Goal: Task Accomplishment & Management: Use online tool/utility

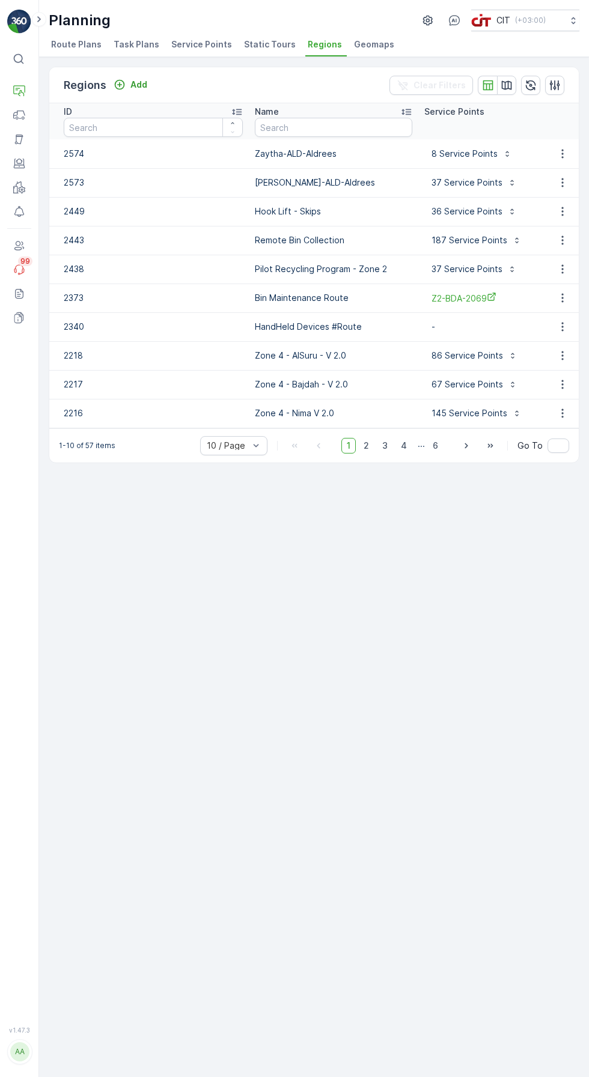
click at [30, 91] on button "Operations" at bounding box center [19, 91] width 24 height 24
click at [23, 117] on icon at bounding box center [19, 115] width 12 height 12
click at [106, 132] on input "number" at bounding box center [153, 127] width 179 height 19
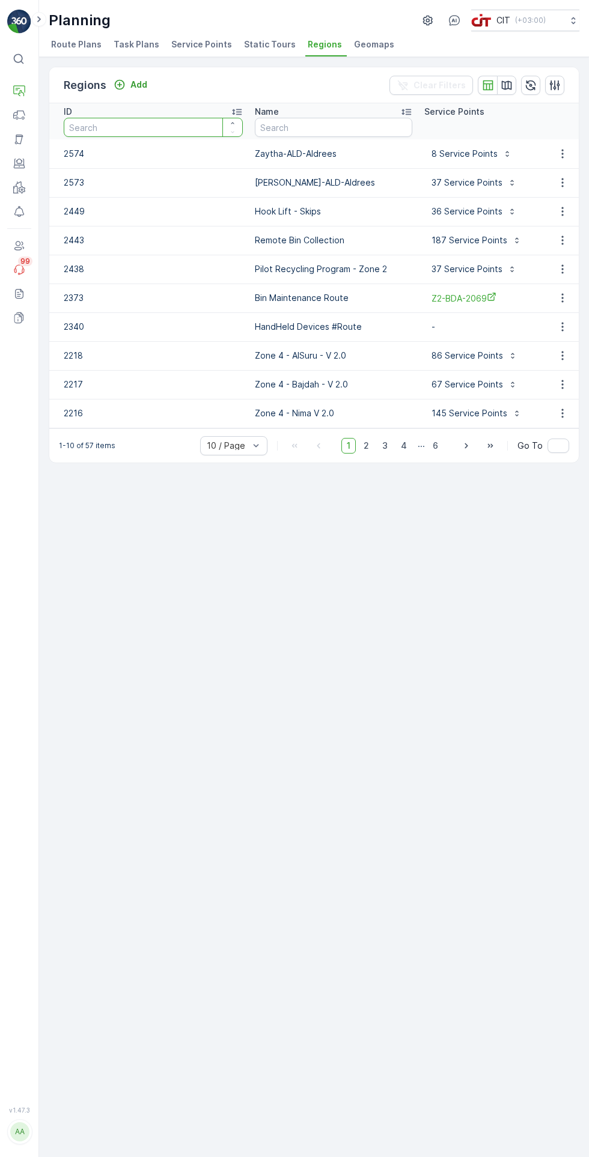
click at [27, 115] on button "Fleet" at bounding box center [19, 115] width 24 height 24
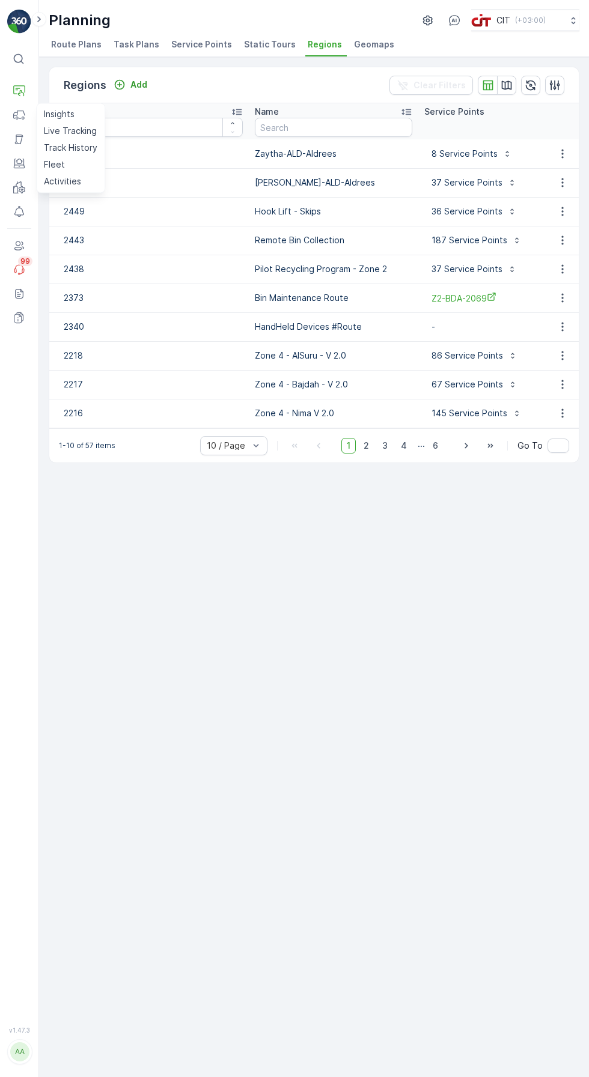
click at [82, 126] on p "Live Tracking" at bounding box center [70, 131] width 53 height 12
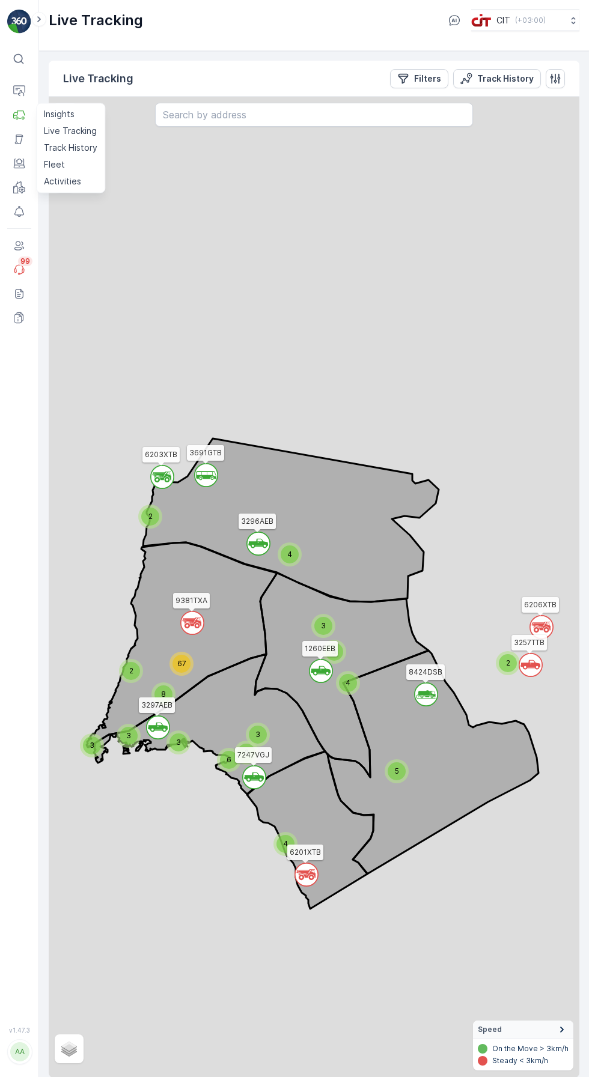
click at [414, 79] on p "Filters" at bounding box center [427, 79] width 27 height 12
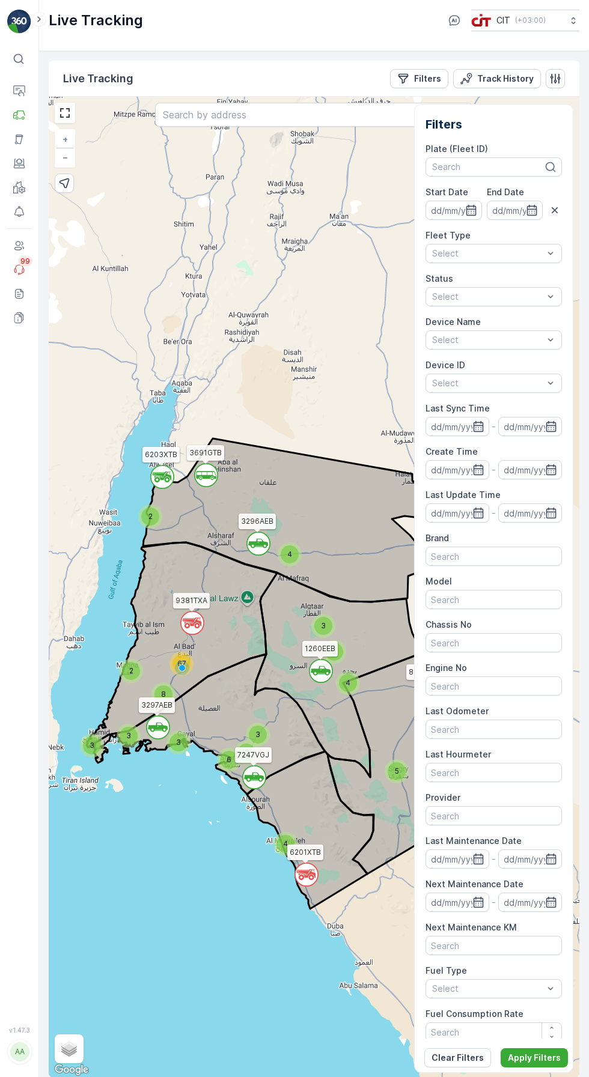
scroll to position [8, 0]
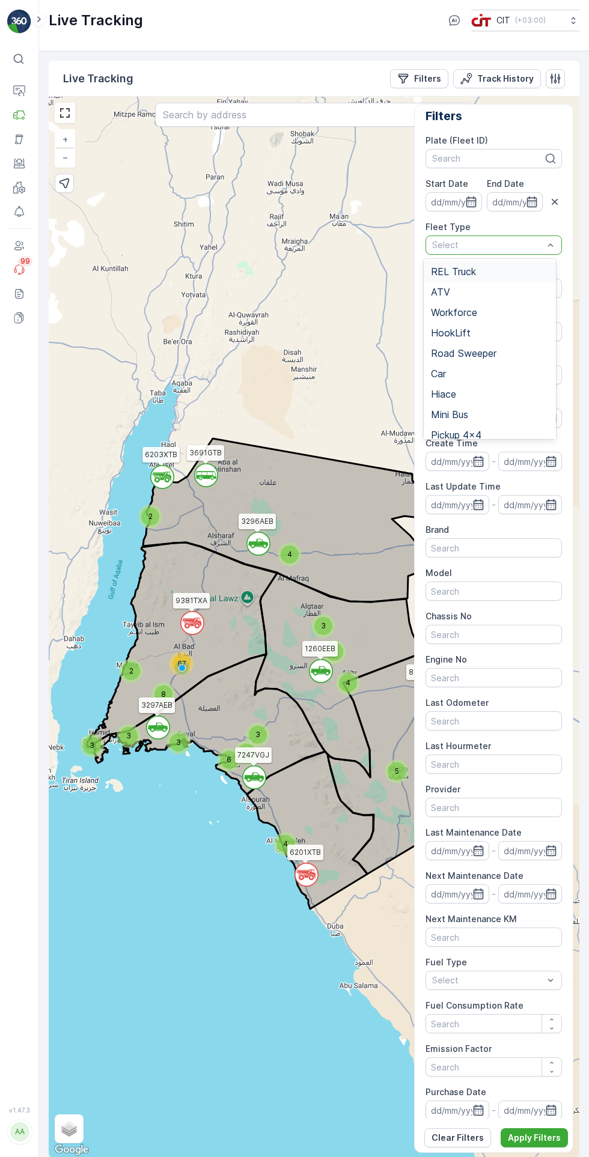
click at [485, 276] on div "REL Truck" at bounding box center [490, 271] width 133 height 20
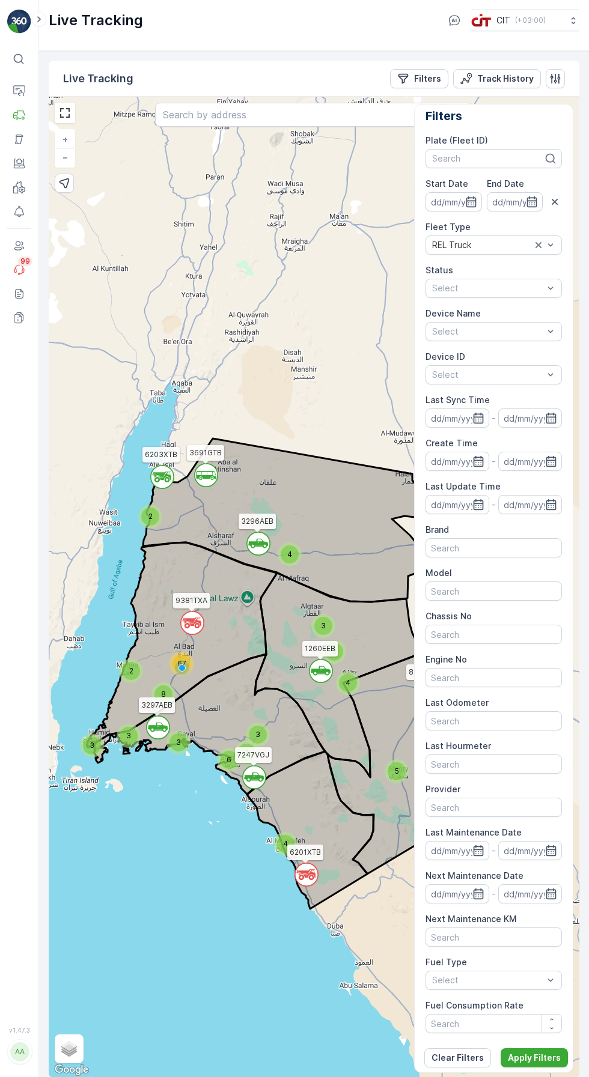
scroll to position [10, 0]
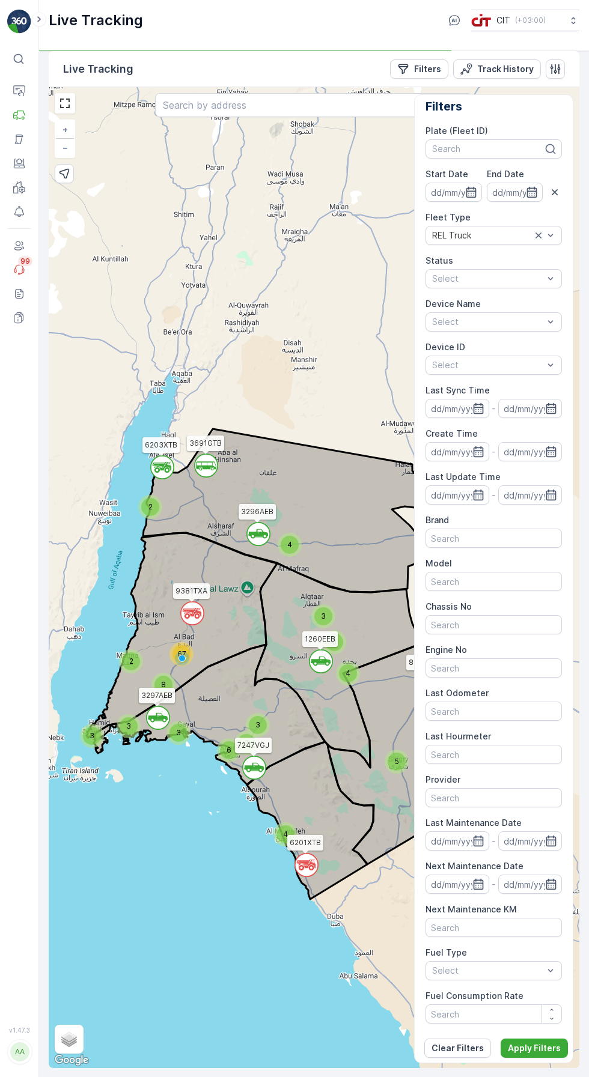
click at [542, 1058] on button "Apply Filters" at bounding box center [533, 1048] width 67 height 19
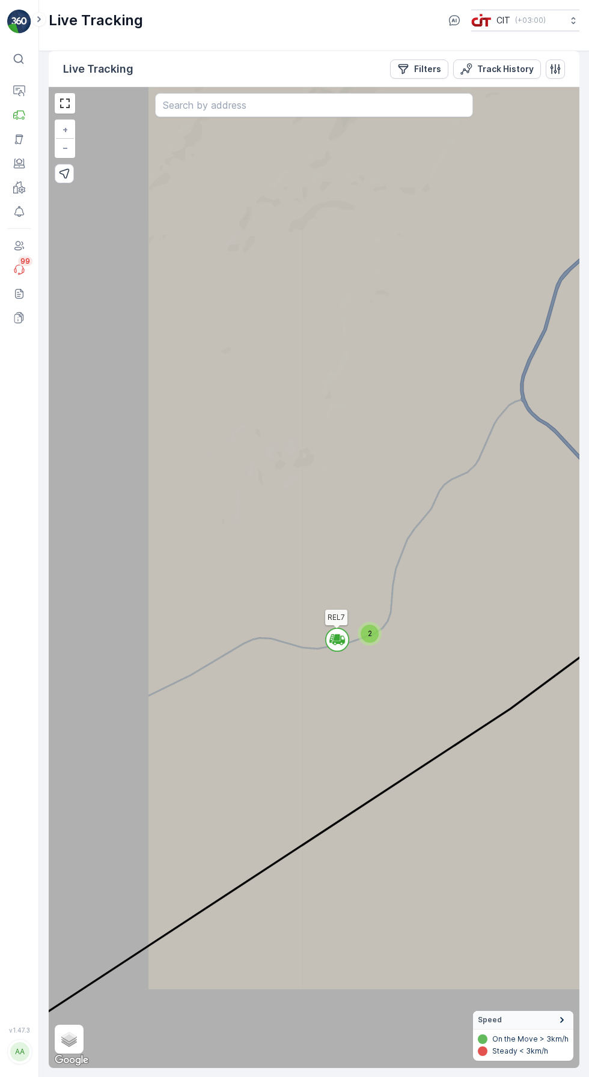
click at [0, 0] on label "Hybrid" at bounding box center [0, 0] width 0 height 0
click at [100, 1049] on label "Hybrid" at bounding box center [80, 1043] width 43 height 11
click at [67, 1048] on input "Hybrid" at bounding box center [63, 1044] width 8 height 8
radio input "true"
